Goal: Task Accomplishment & Management: Use online tool/utility

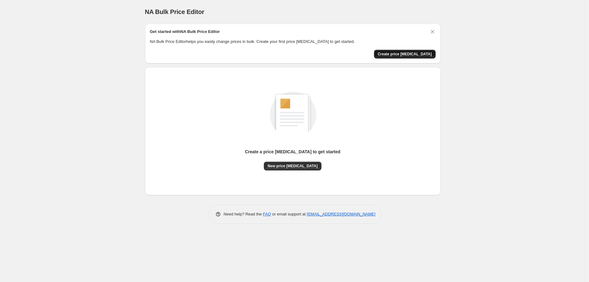
click at [413, 53] on span "Create price [MEDICAL_DATA]" at bounding box center [405, 54] width 54 height 5
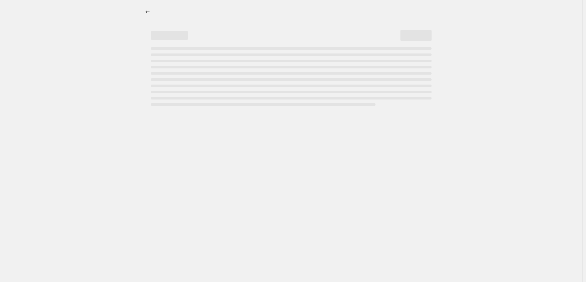
select select "percentage"
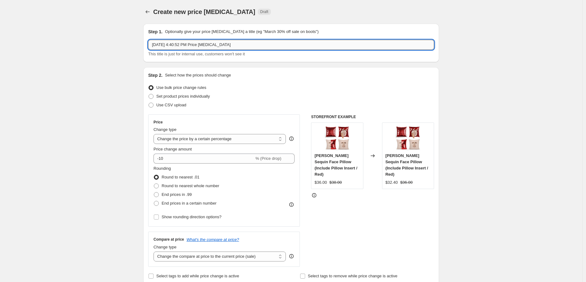
click at [251, 45] on input "Aug 13, 2025, 4:40:52 PM Price change job" at bounding box center [291, 45] width 286 height 10
type input "Untamed Ego LLC Price Change"
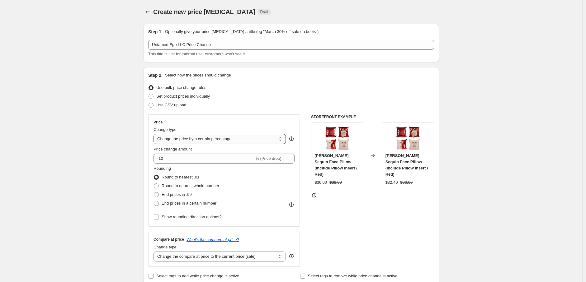
click at [247, 138] on select "Change the price to a certain amount Change the price by a certain amount Chang…" at bounding box center [220, 139] width 132 height 10
select select "by"
click at [155, 134] on select "Change the price to a certain amount Change the price by a certain amount Chang…" at bounding box center [220, 139] width 132 height 10
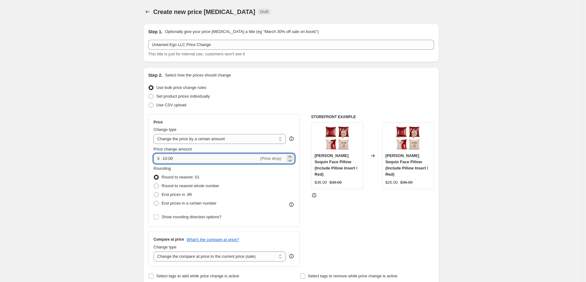
click at [215, 162] on input "-10.00" at bounding box center [209, 159] width 97 height 10
click at [227, 160] on input "-10.00" at bounding box center [209, 159] width 97 height 10
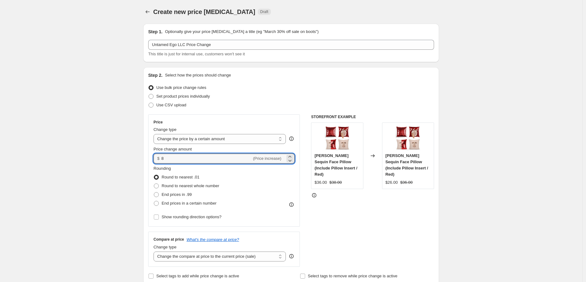
type input "8.00"
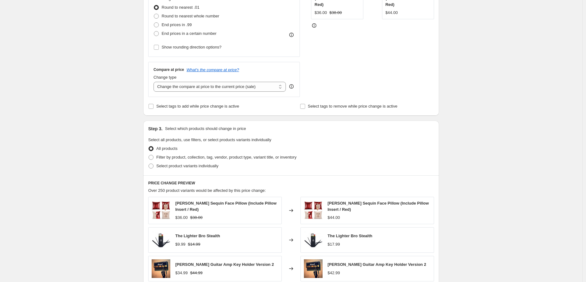
scroll to position [173, 0]
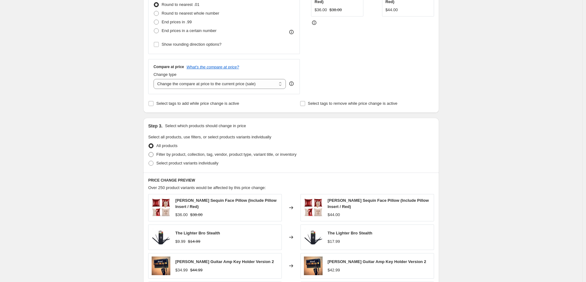
click at [187, 156] on span "Filter by product, collection, tag, vendor, product type, variant title, or inv…" at bounding box center [226, 154] width 140 height 5
click at [149, 153] on input "Filter by product, collection, tag, vendor, product type, variant title, or inv…" at bounding box center [149, 152] width 0 height 0
radio input "true"
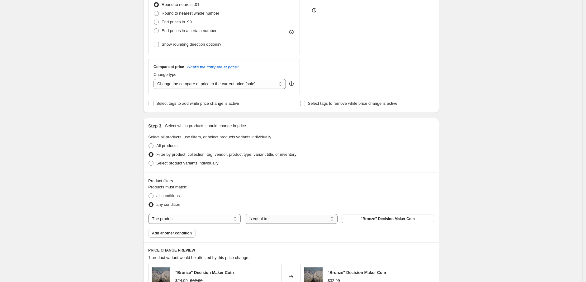
click at [286, 220] on select "Is equal to Is not equal to" at bounding box center [291, 219] width 92 height 10
click at [203, 220] on select "The product The product's collection The product's tag The product's vendor The…" at bounding box center [194, 219] width 92 height 10
select select "vendor"
click at [382, 221] on button "Beer Pressure" at bounding box center [388, 219] width 92 height 9
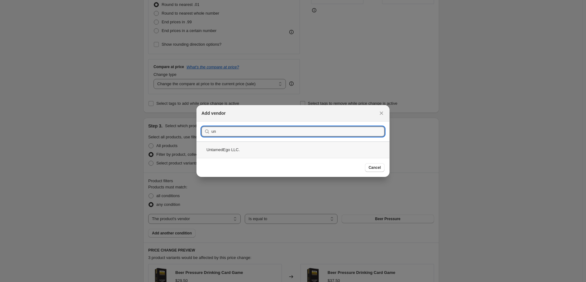
type input "un"
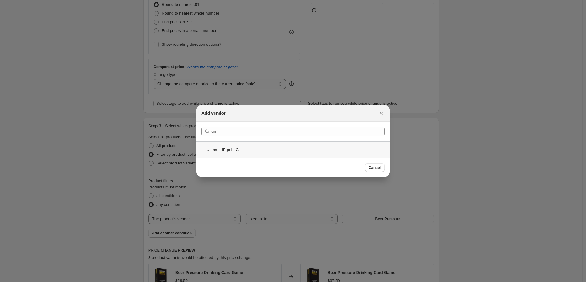
click at [237, 151] on div "UntamedEgo LLC." at bounding box center [292, 150] width 193 height 17
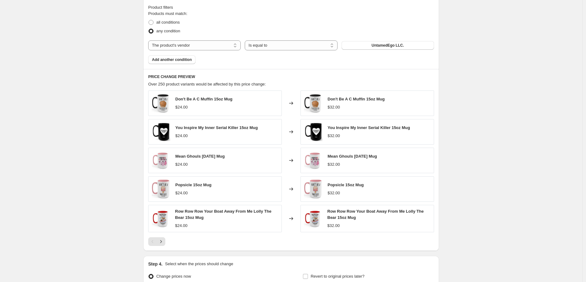
scroll to position [412, 0]
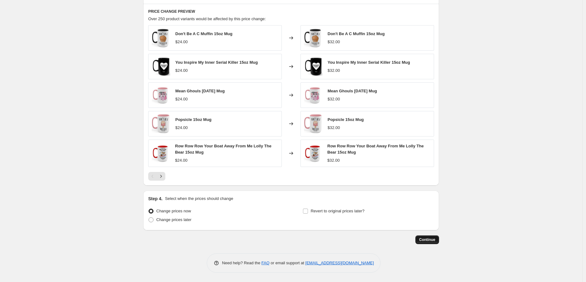
click at [433, 239] on span "Continue" at bounding box center [427, 240] width 16 height 5
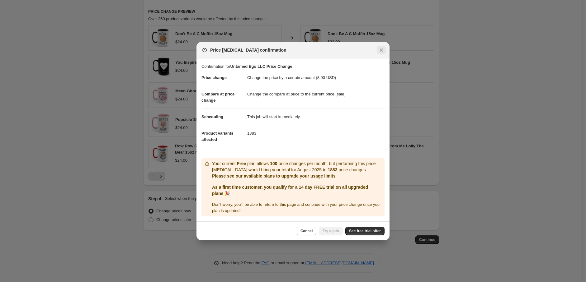
click at [384, 50] on icon "Close" at bounding box center [381, 50] width 6 height 6
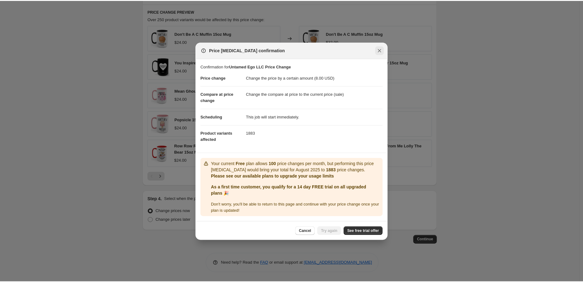
scroll to position [412, 0]
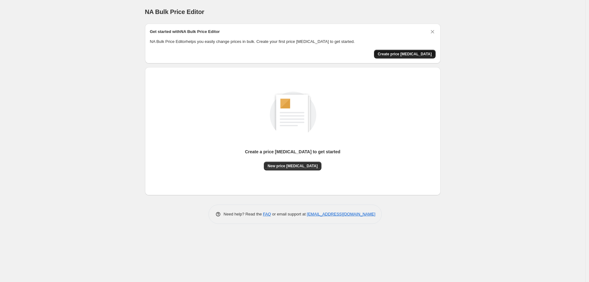
click at [413, 55] on span "Create price [MEDICAL_DATA]" at bounding box center [405, 54] width 54 height 5
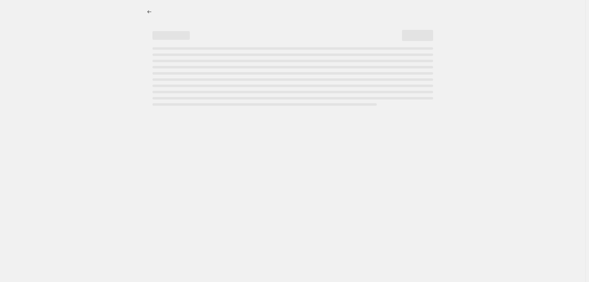
select select "percentage"
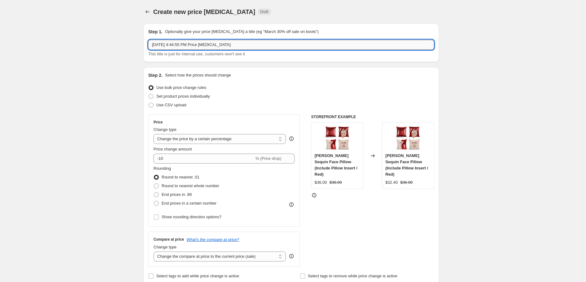
click at [195, 44] on input "[DATE] 4:44:55 PM Price [MEDICAL_DATA]" at bounding box center [291, 45] width 286 height 10
type input "Untamed Ego Halloween"
click at [226, 135] on select "Change the price to a certain amount Change the price by a certain amount Chang…" at bounding box center [220, 139] width 132 height 10
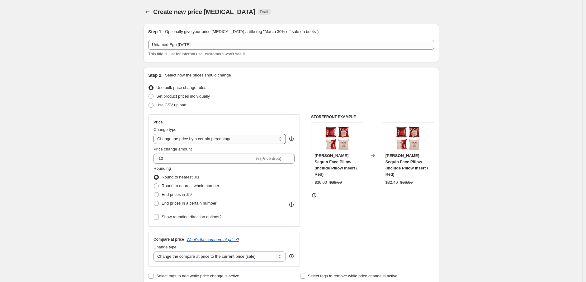
select select "by"
click at [155, 134] on select "Change the price to a certain amount Change the price by a certain amount Chang…" at bounding box center [220, 139] width 132 height 10
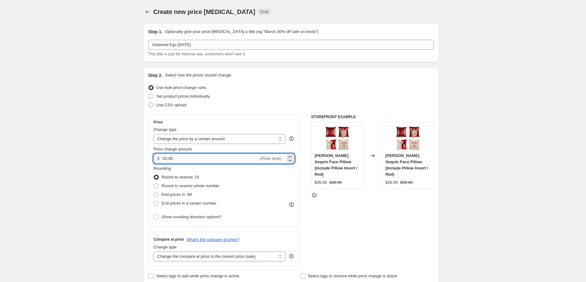
click at [215, 158] on input "-10.00" at bounding box center [209, 159] width 97 height 10
type input "8.00"
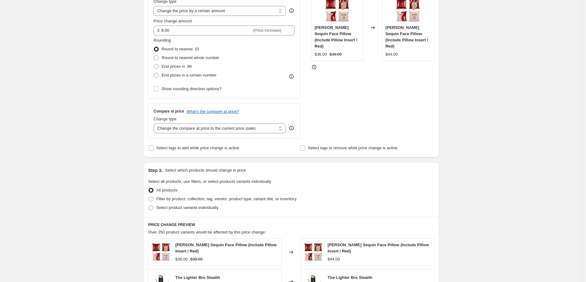
scroll to position [138, 0]
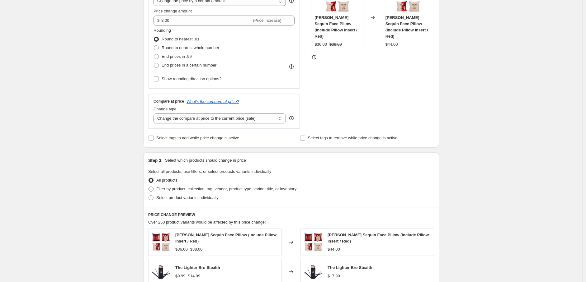
click at [173, 187] on span "Filter by product, collection, tag, vendor, product type, variant title, or inv…" at bounding box center [226, 189] width 140 height 5
click at [149, 187] on input "Filter by product, collection, tag, vendor, product type, variant title, or inv…" at bounding box center [149, 187] width 0 height 0
radio input "true"
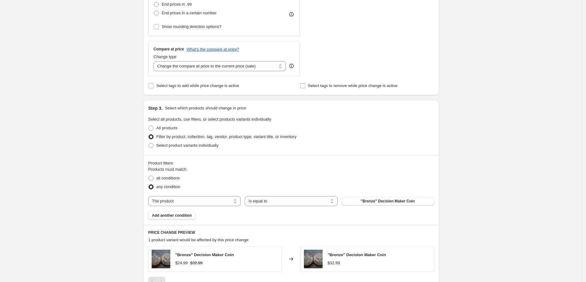
scroll to position [207, 0]
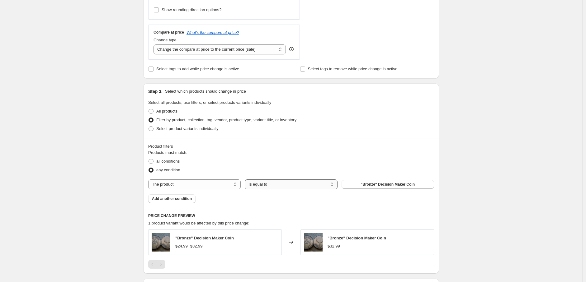
click at [290, 184] on select "Is equal to Is not equal to" at bounding box center [291, 185] width 92 height 10
click at [206, 185] on select "The product The product's collection The product's tag The product's vendor The…" at bounding box center [194, 185] width 92 height 10
select select "tag"
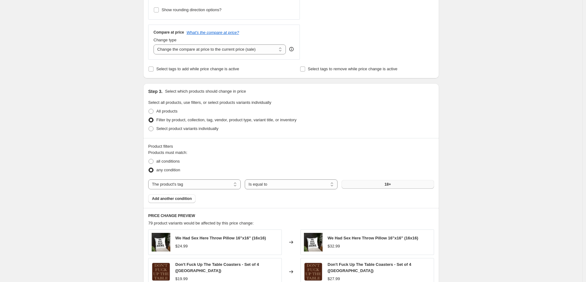
click at [369, 185] on button "18+" at bounding box center [388, 184] width 92 height 9
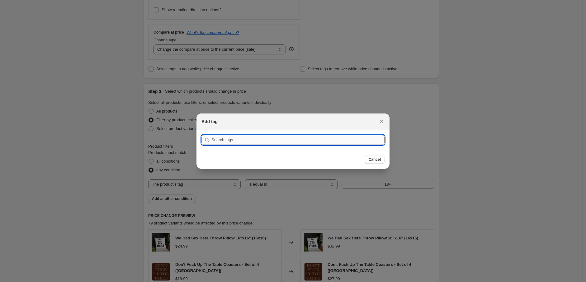
click at [233, 140] on input ":r2b:" at bounding box center [297, 140] width 173 height 10
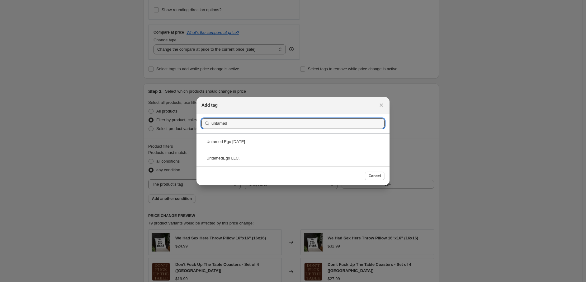
type input "untamed"
click at [250, 140] on div "Untamed Ego Halloween" at bounding box center [292, 142] width 193 height 17
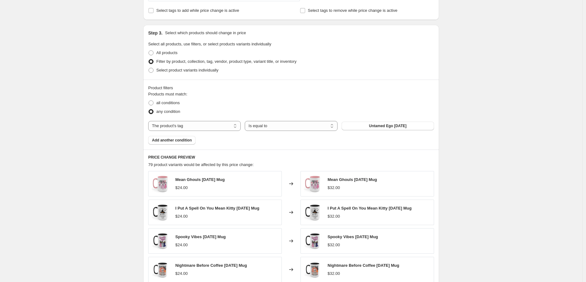
scroll to position [410, 0]
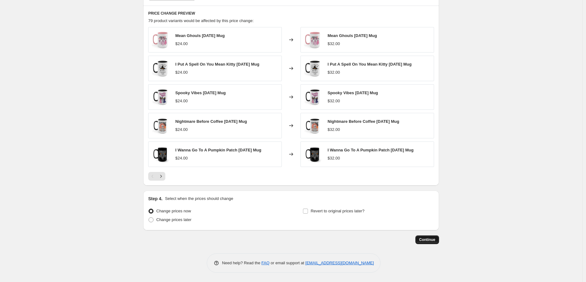
click at [435, 242] on span "Continue" at bounding box center [427, 240] width 16 height 5
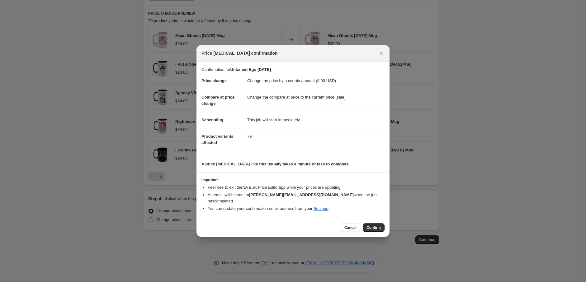
click at [375, 224] on button "Confirm" at bounding box center [374, 228] width 22 height 9
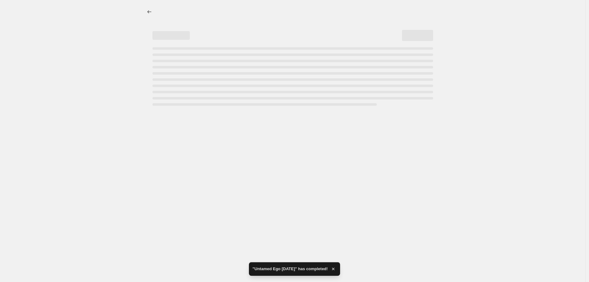
select select "by"
select select "tag"
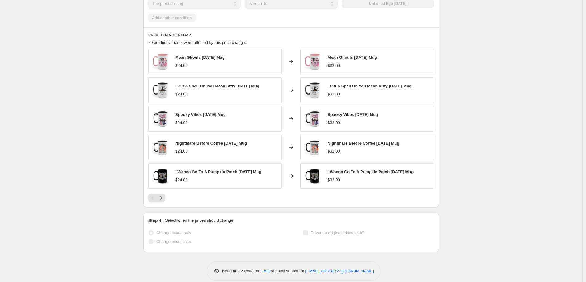
scroll to position [456, 0]
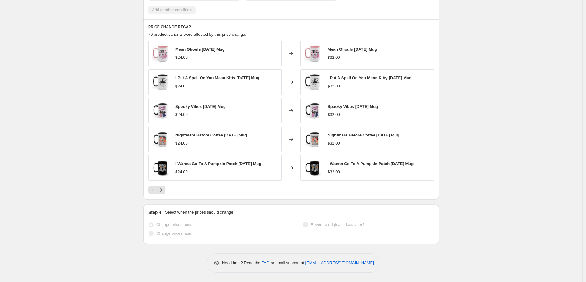
click at [193, 50] on span "Mean Ghouls Halloween Mug" at bounding box center [200, 49] width 50 height 5
copy span "Mean Ghouls Halloween Mug"
